Goal: Task Accomplishment & Management: Use online tool/utility

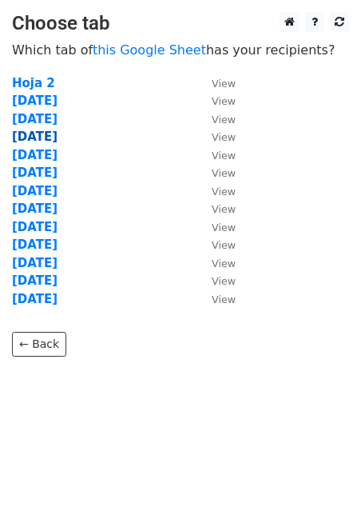
click at [43, 134] on strong "17 Sept" at bounding box center [35, 137] width 46 height 14
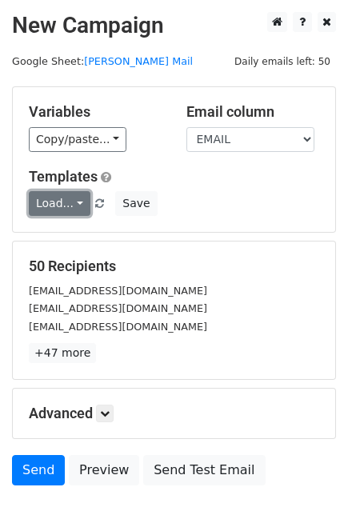
click at [71, 201] on link "Load..." at bounding box center [60, 203] width 62 height 25
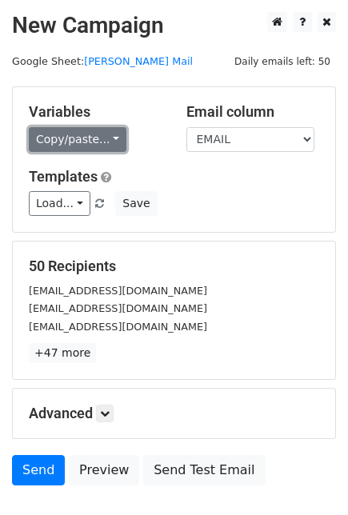
click at [84, 135] on link "Copy/paste..." at bounding box center [78, 139] width 98 height 25
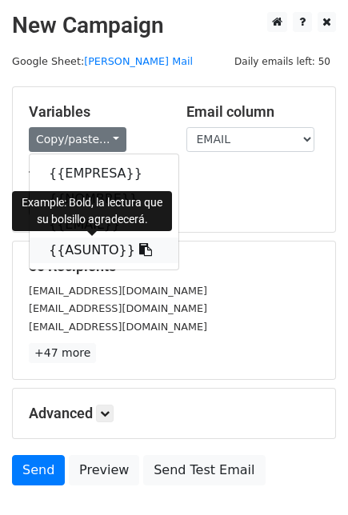
click at [139, 254] on icon at bounding box center [145, 249] width 13 height 13
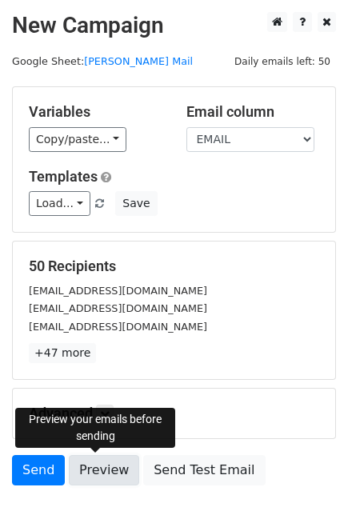
click at [94, 473] on link "Preview" at bounding box center [104, 470] width 70 height 30
